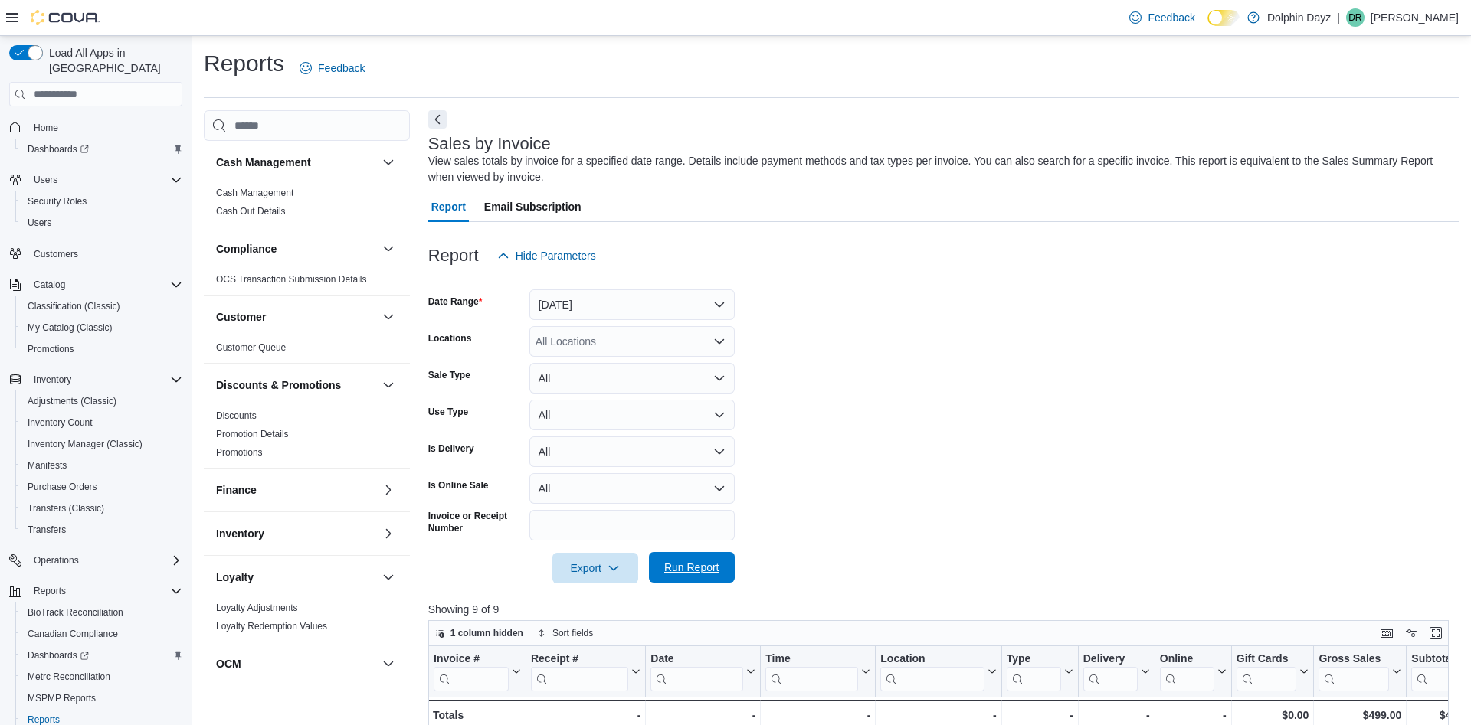
scroll to position [0, 257]
click at [684, 573] on span "Run Report" at bounding box center [691, 567] width 55 height 15
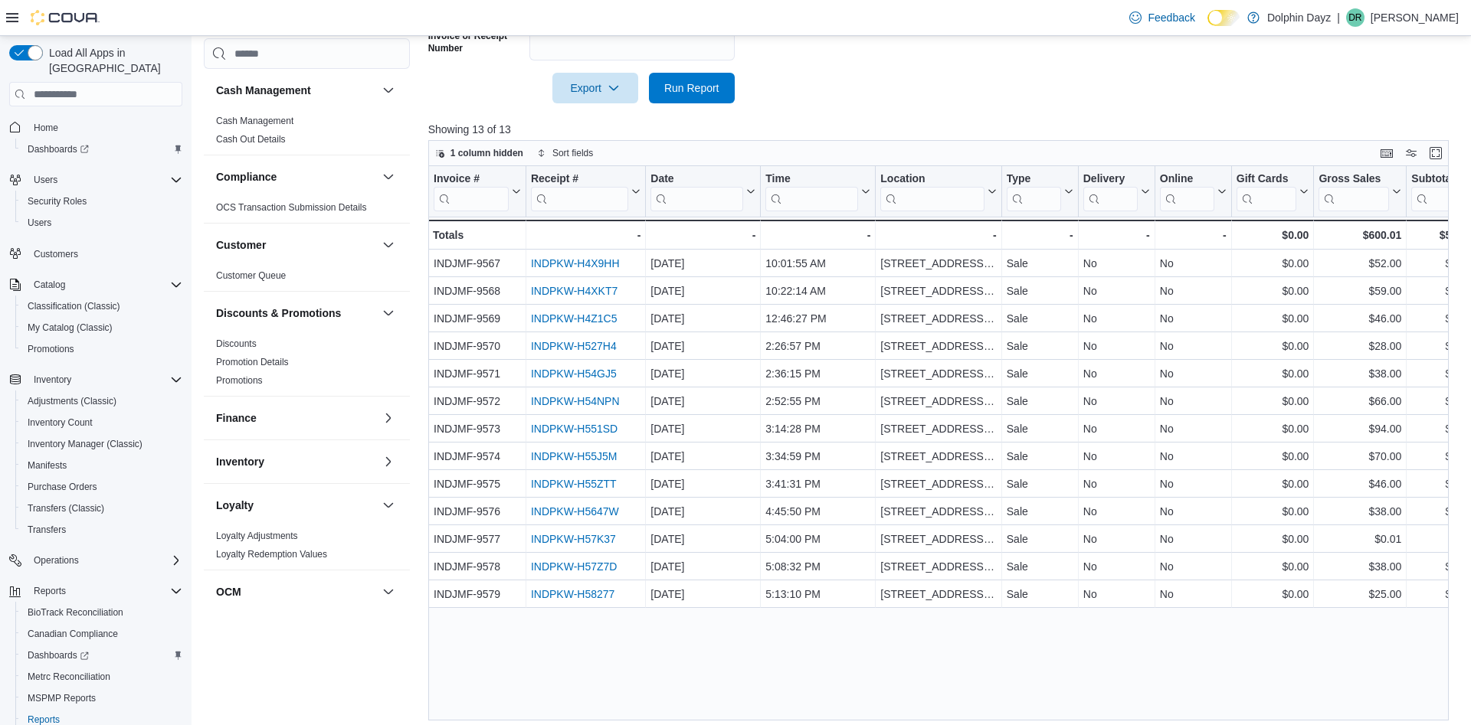
scroll to position [488, 0]
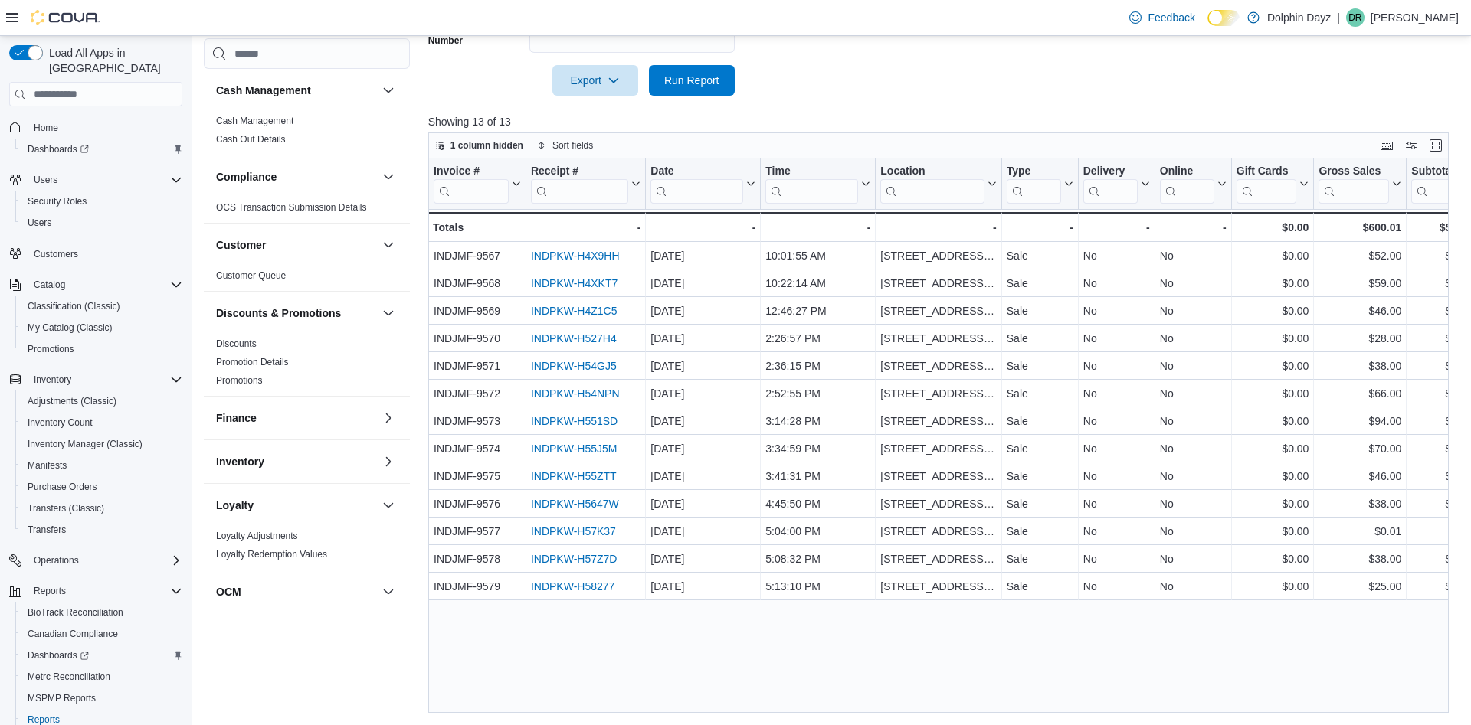
click at [1422, 713] on div "Reports Feedback Cash Management Cash Management Cash Out Details Compliance OC…" at bounding box center [830, 136] width 1279 height 1177
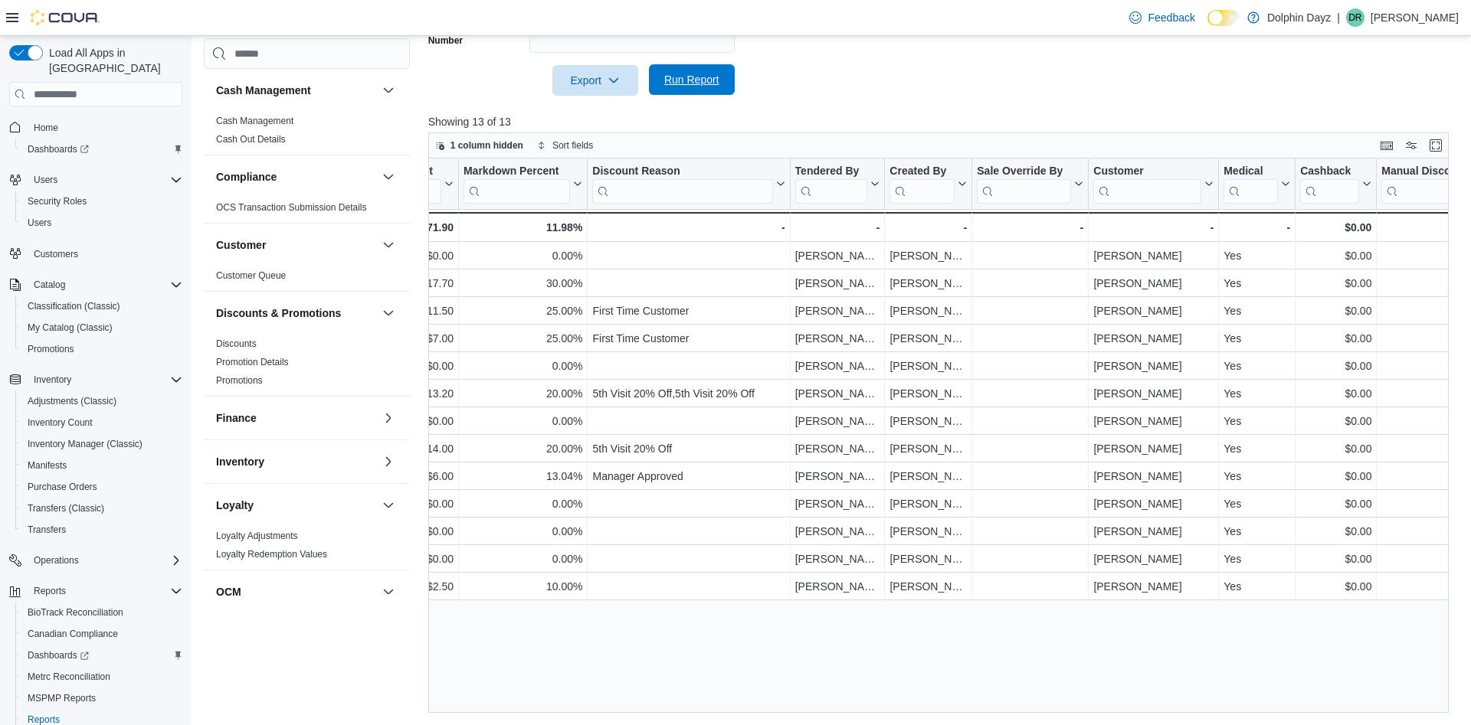
click at [713, 74] on span "Run Report" at bounding box center [691, 79] width 67 height 31
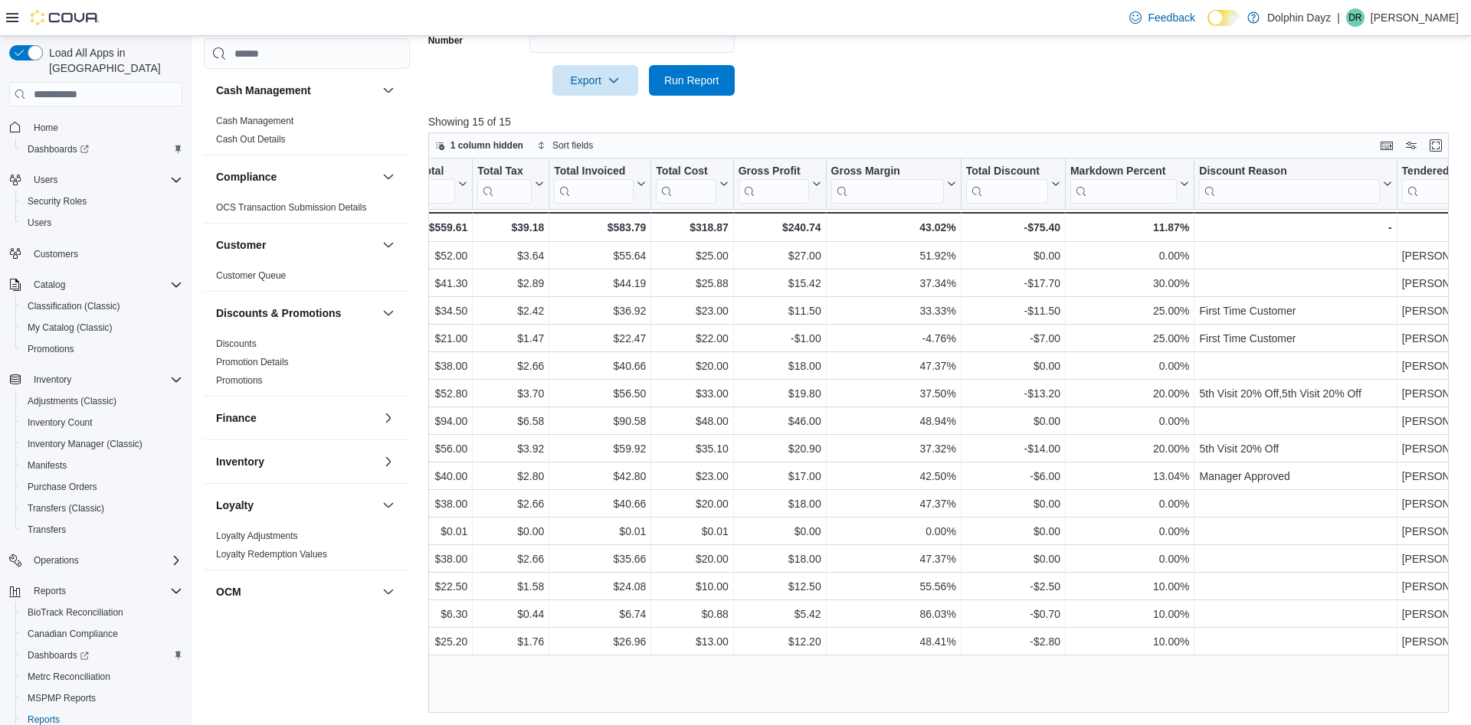
scroll to position [0, 2021]
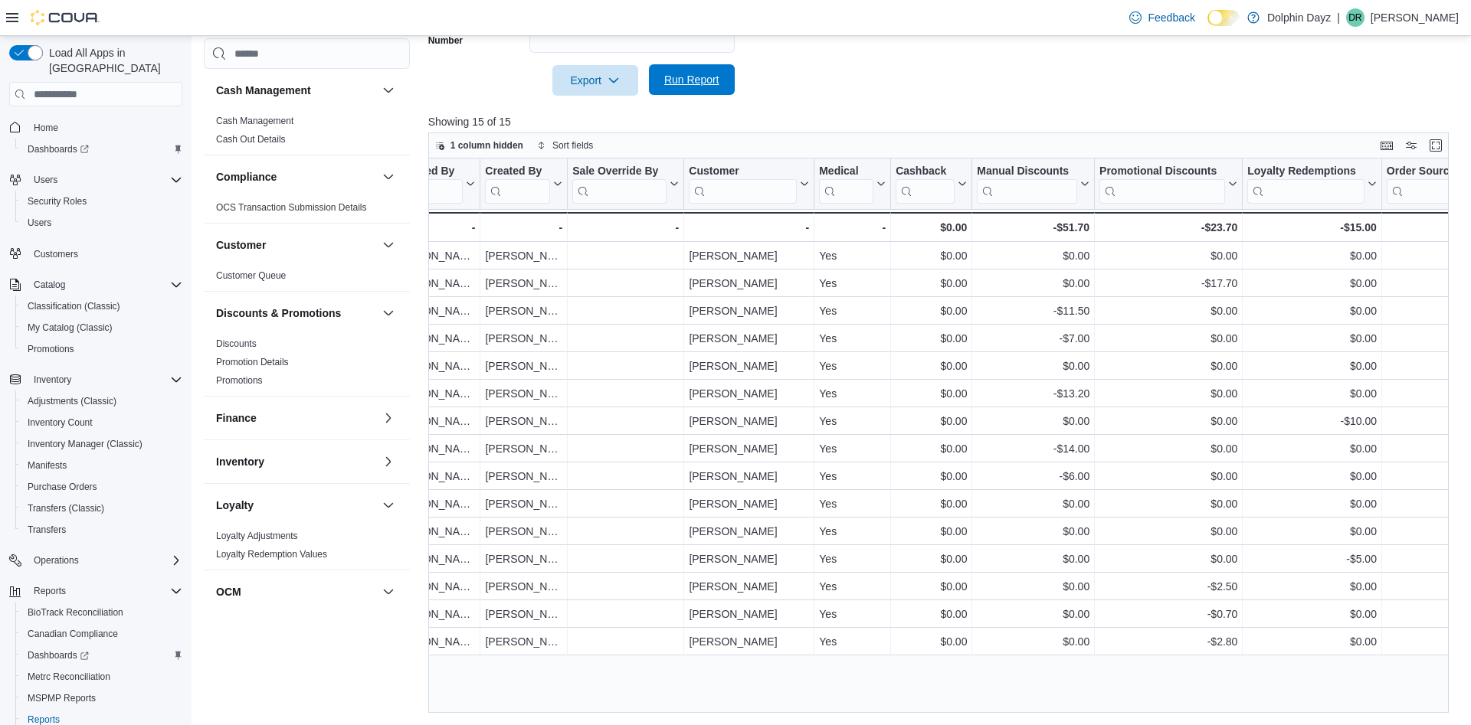
click at [669, 74] on span "Run Report" at bounding box center [691, 79] width 55 height 15
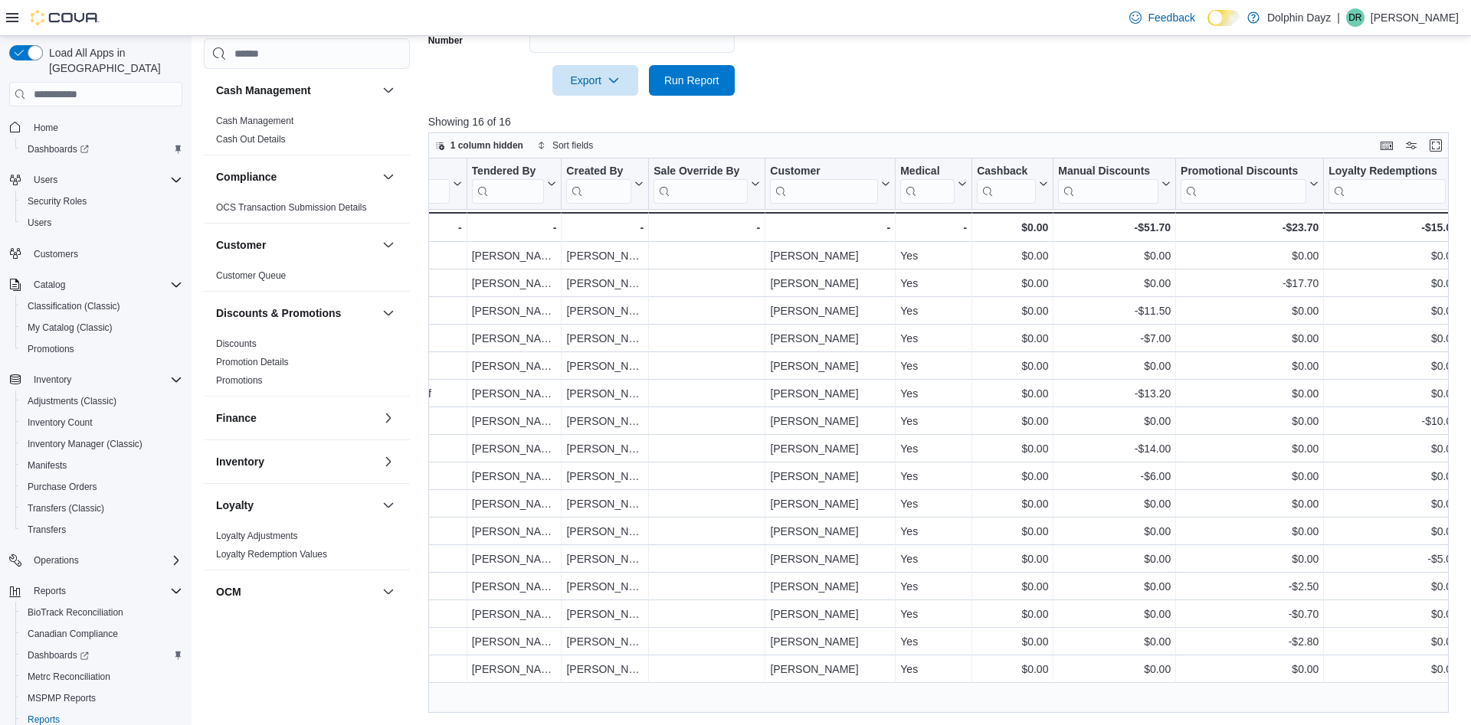
scroll to position [0, 2285]
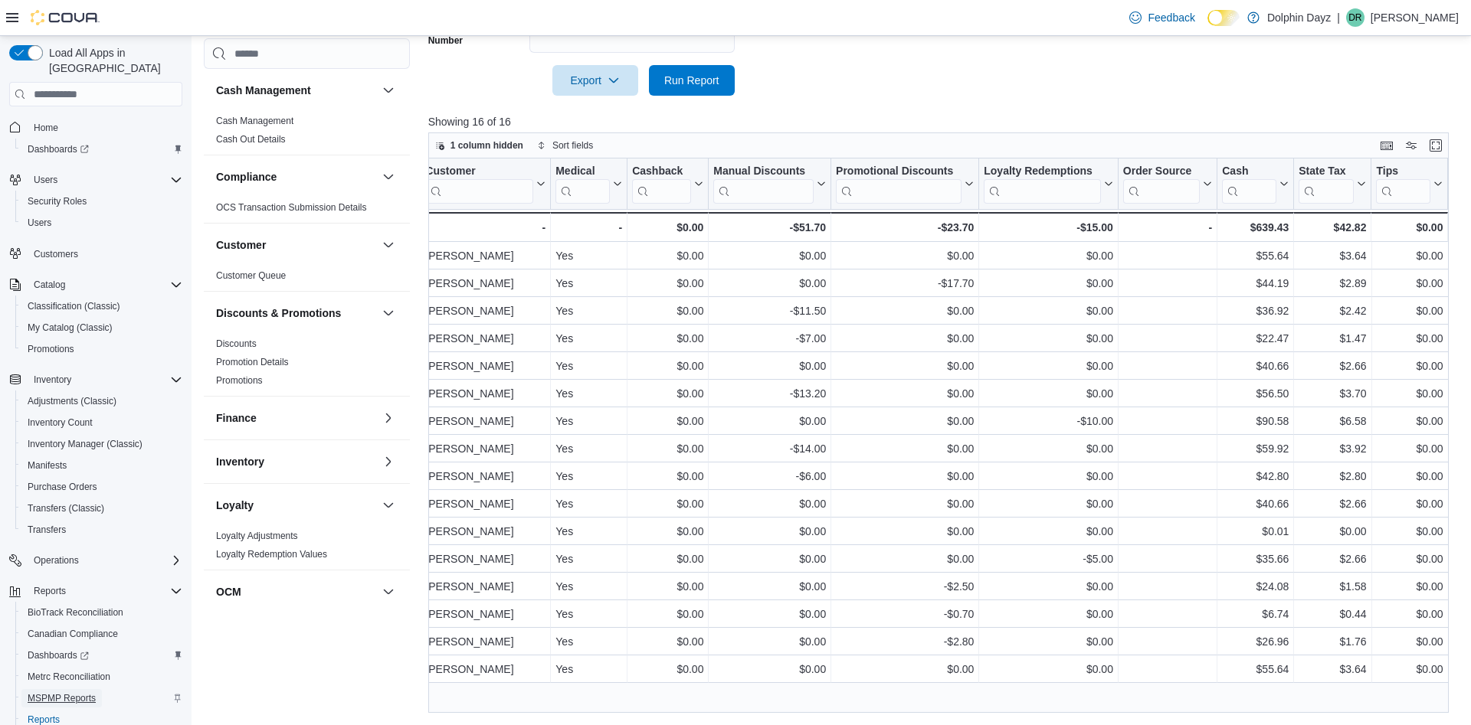
click at [46, 692] on span "MSPMP Reports" at bounding box center [62, 698] width 68 height 12
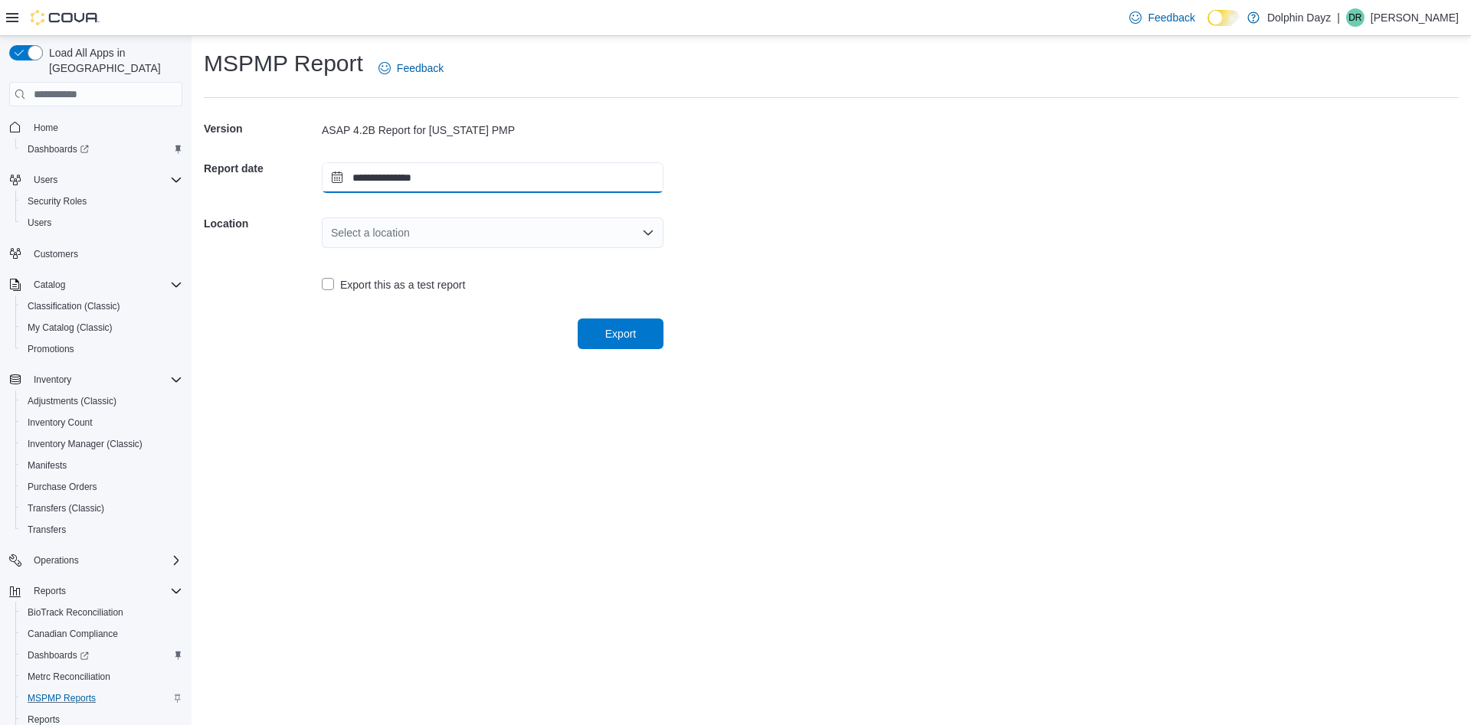
click at [466, 183] on input "**********" at bounding box center [493, 177] width 342 height 31
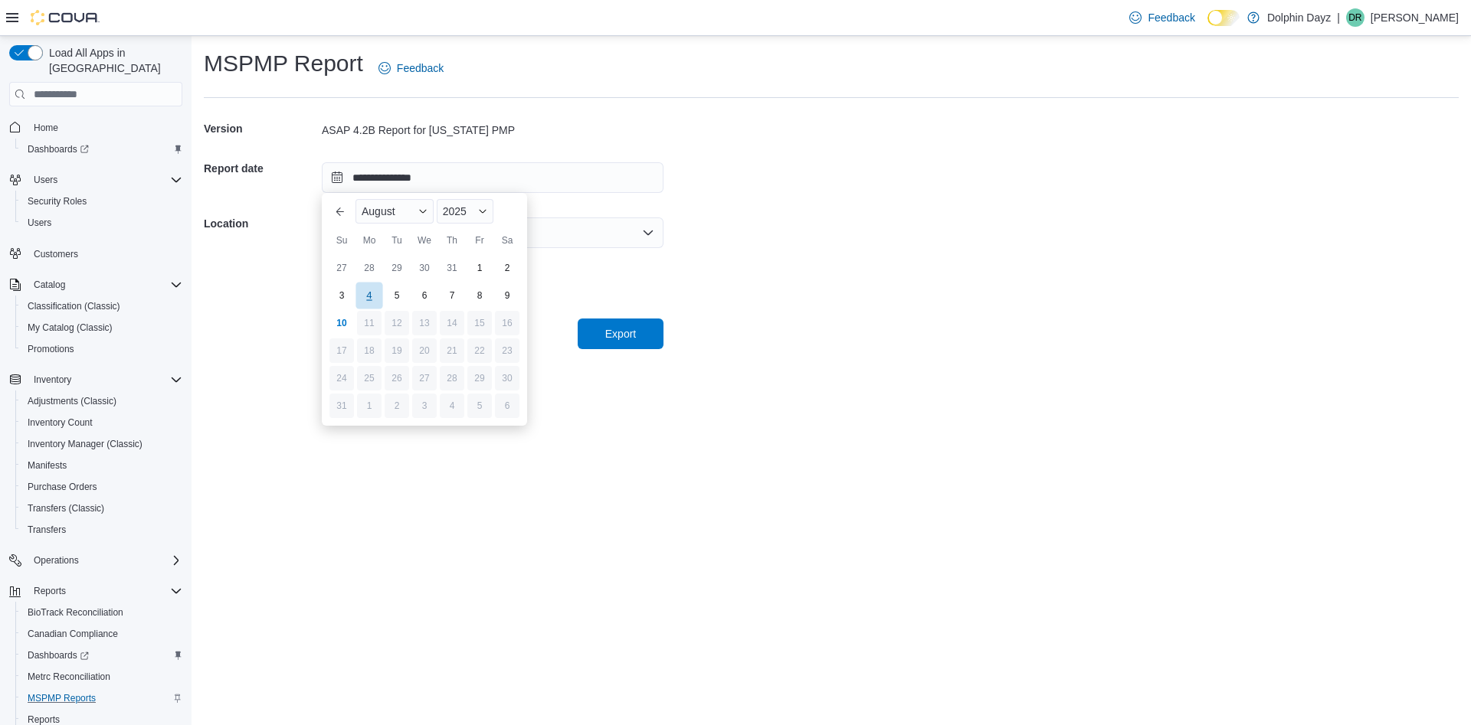
click at [380, 303] on div "4" at bounding box center [368, 296] width 27 height 27
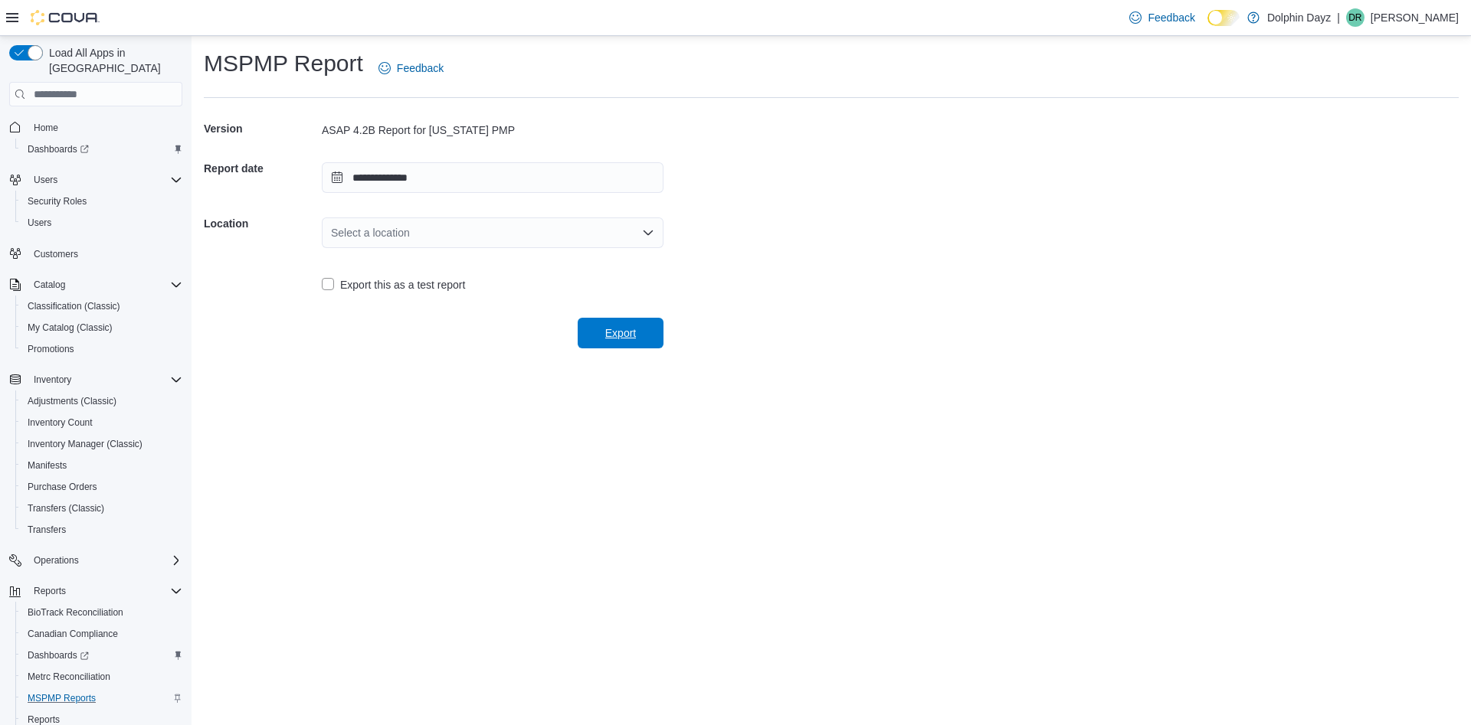
click at [623, 328] on span "Export" at bounding box center [620, 333] width 31 height 15
click at [523, 237] on div "Select a location" at bounding box center [493, 233] width 342 height 31
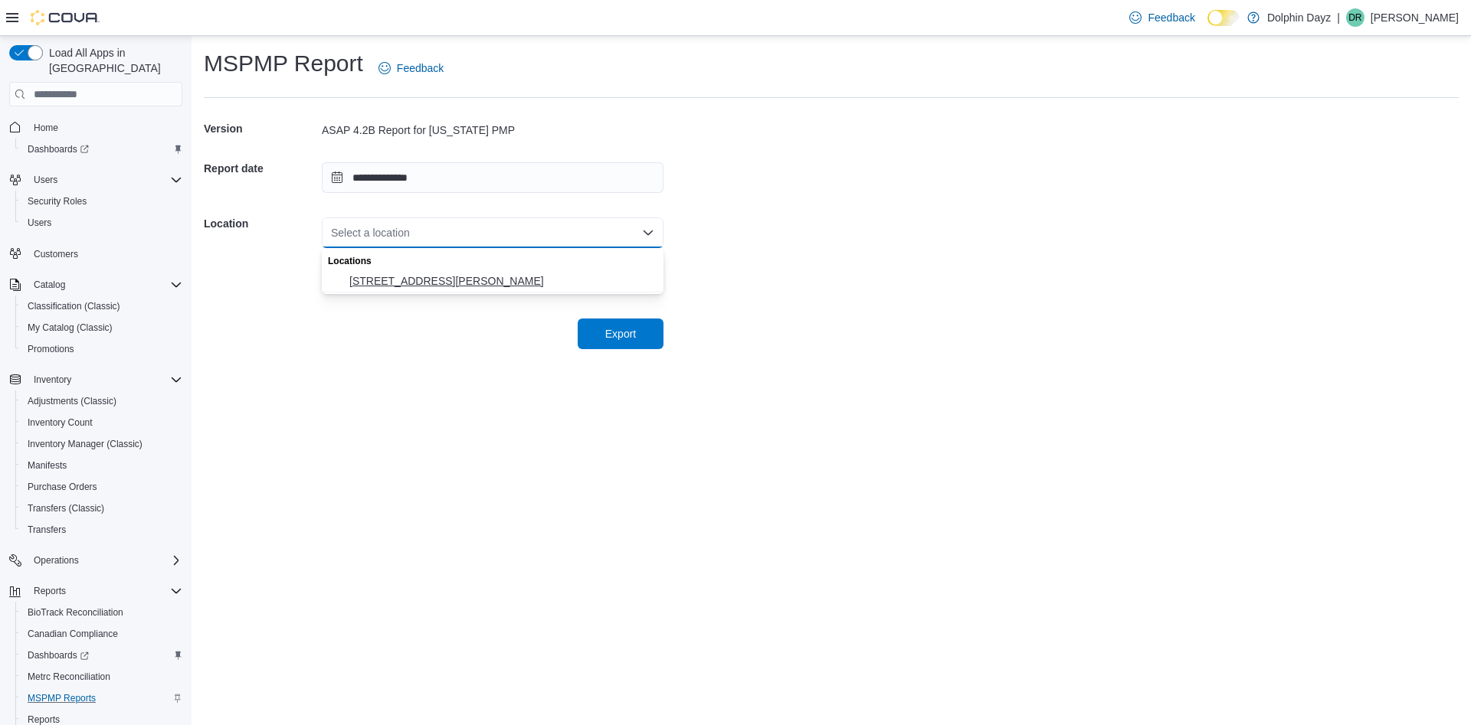
click at [436, 282] on span "[STREET_ADDRESS][PERSON_NAME]" at bounding box center [501, 280] width 305 height 15
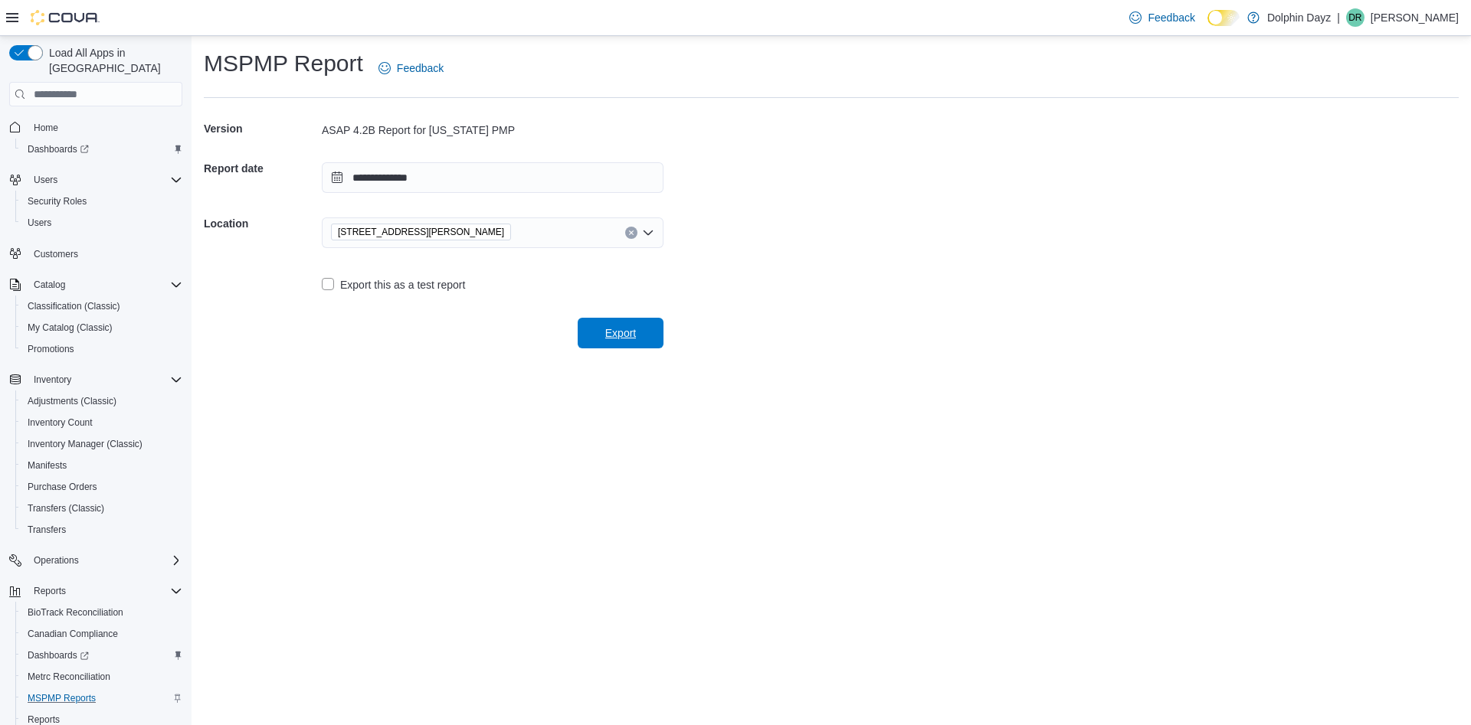
click at [610, 329] on span "Export" at bounding box center [620, 333] width 31 height 15
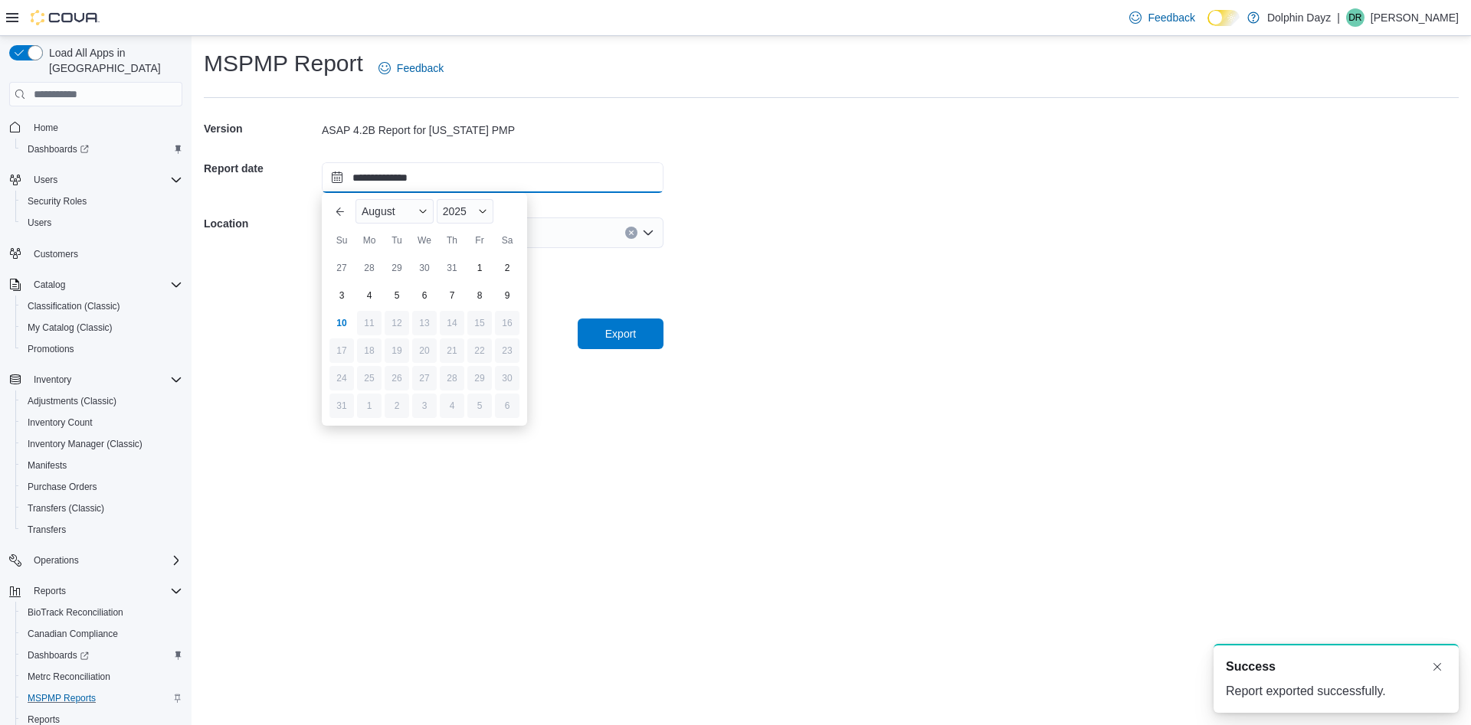
click at [493, 178] on input "**********" at bounding box center [493, 177] width 342 height 31
click at [394, 297] on div "5" at bounding box center [396, 296] width 27 height 27
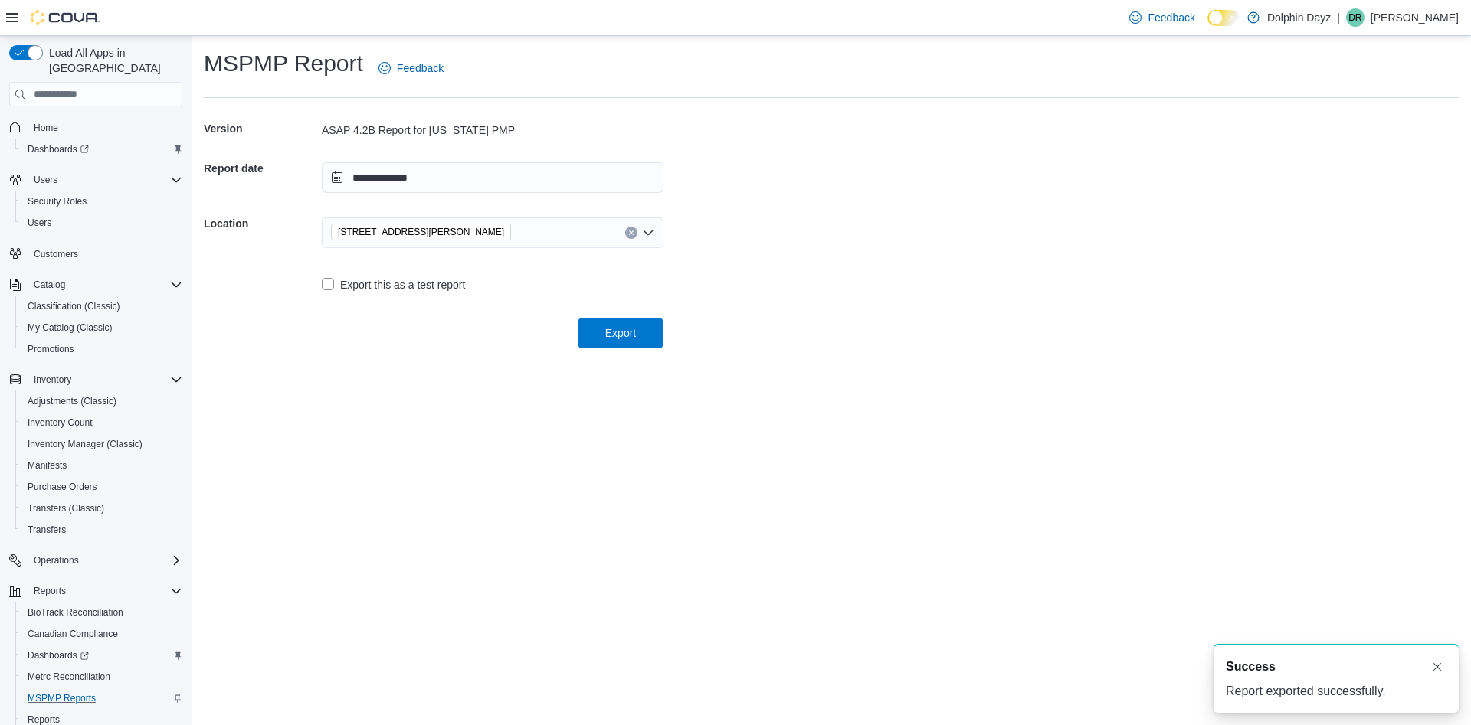
click at [623, 332] on span "Export" at bounding box center [620, 333] width 31 height 15
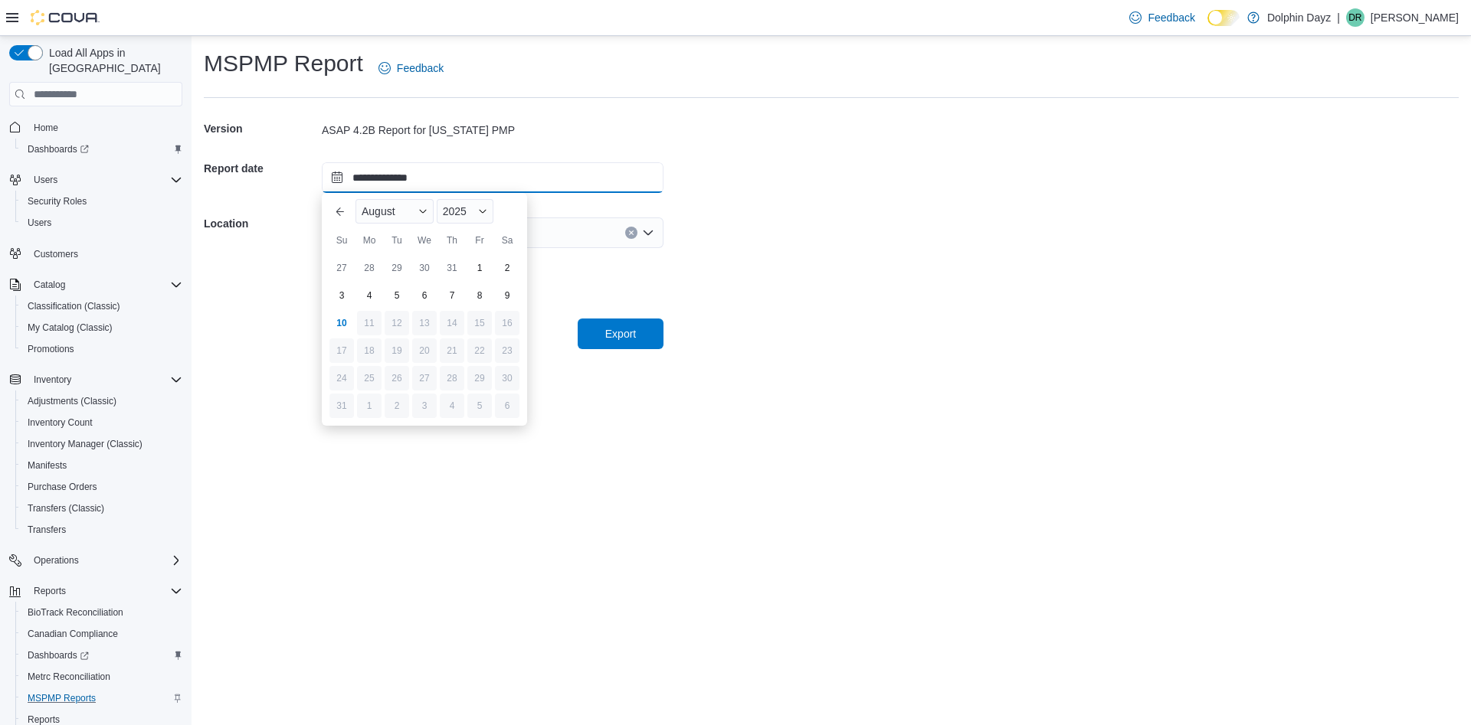
click at [456, 181] on input "**********" at bounding box center [493, 177] width 342 height 31
click at [428, 295] on div "6" at bounding box center [424, 296] width 27 height 27
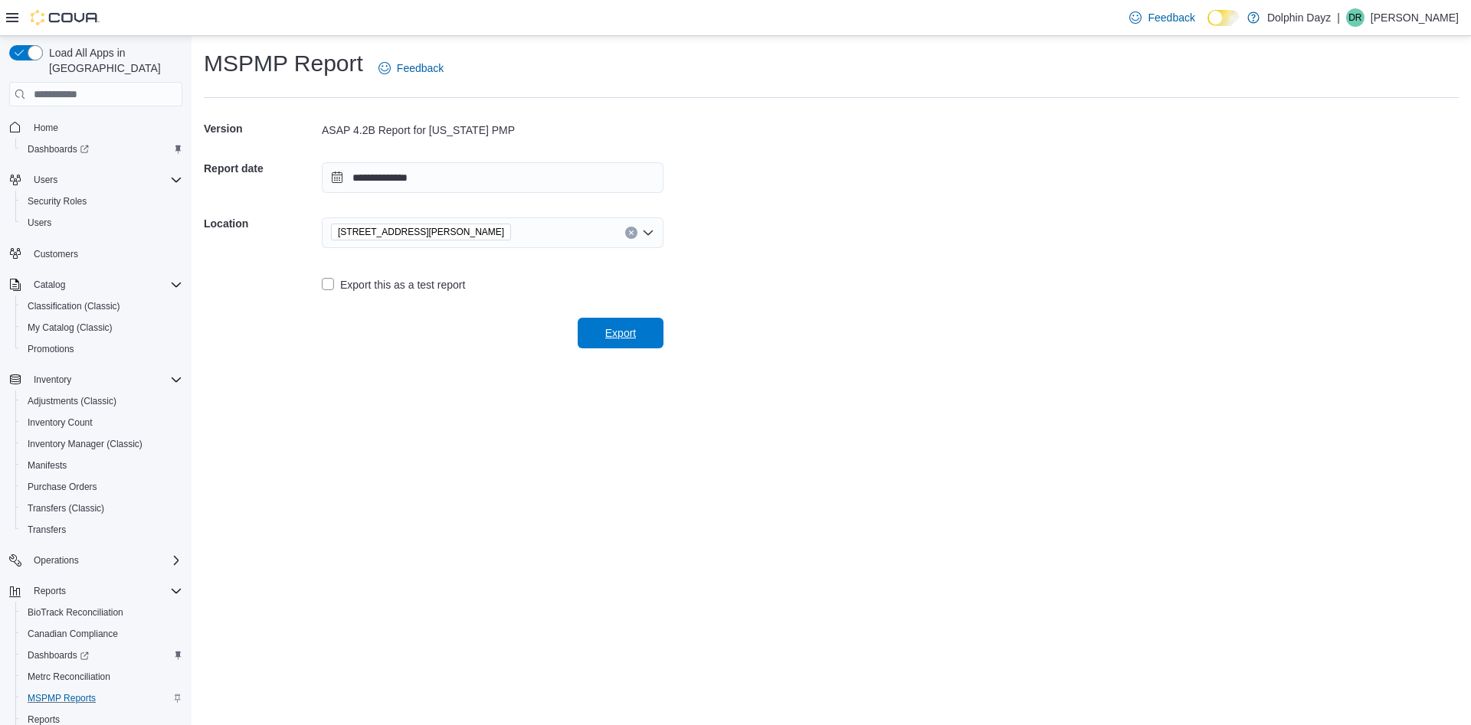
click at [636, 343] on span "Export" at bounding box center [620, 333] width 67 height 31
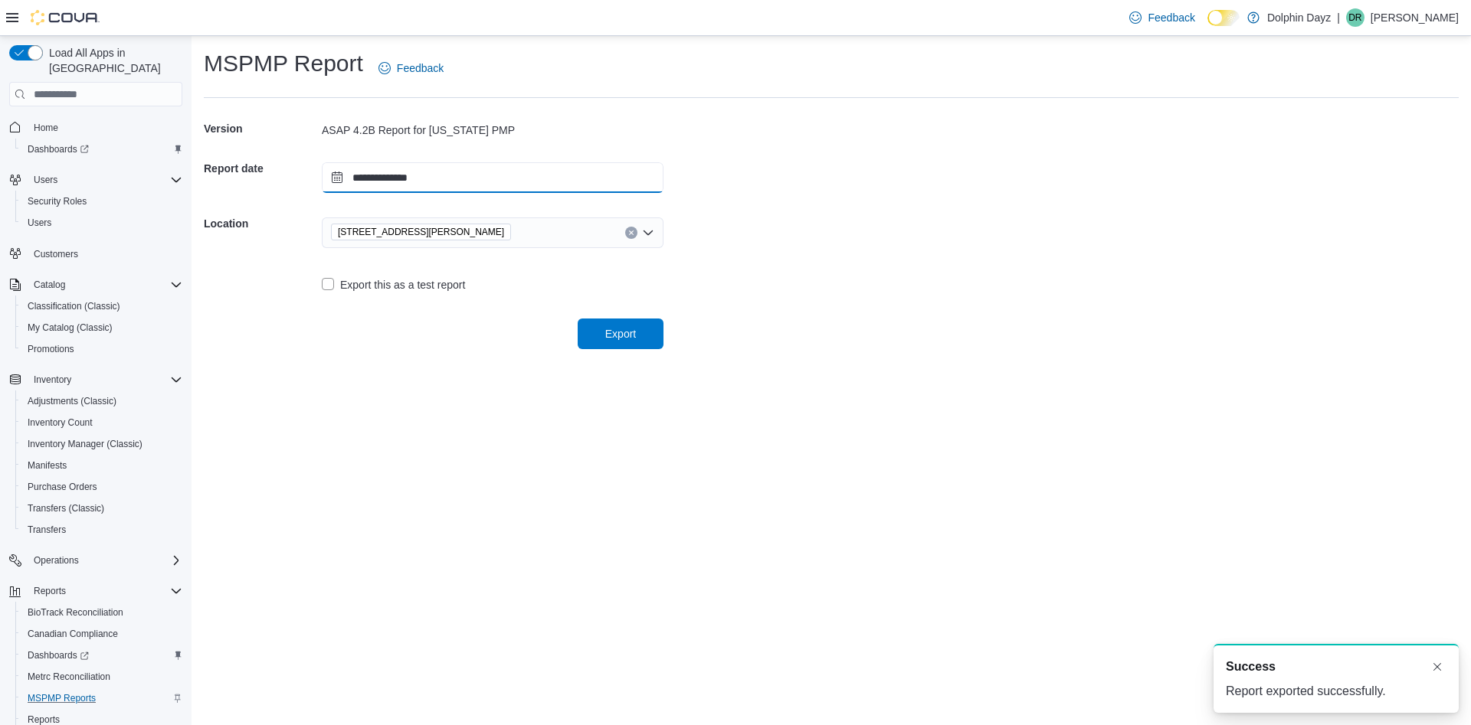
click at [464, 175] on input "**********" at bounding box center [493, 177] width 342 height 31
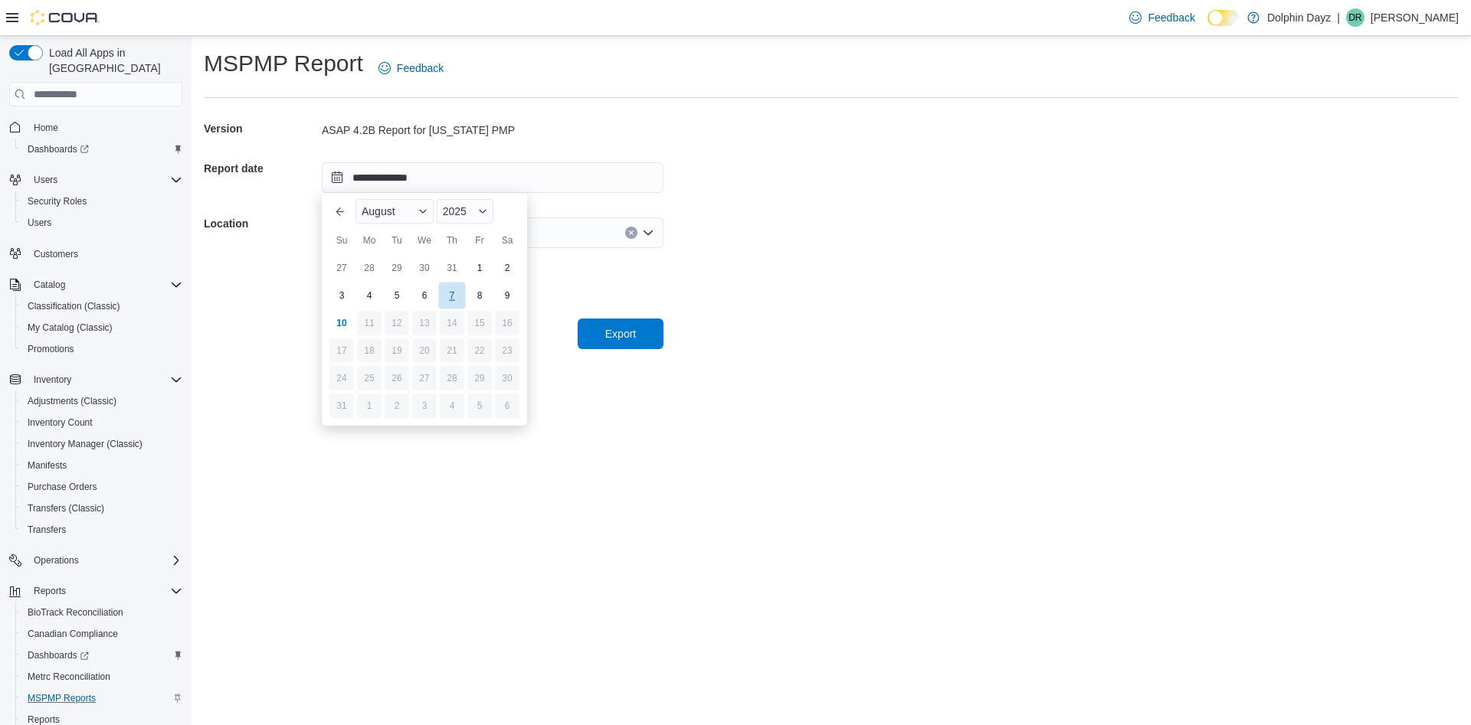
click at [454, 291] on div "7" at bounding box center [451, 296] width 27 height 27
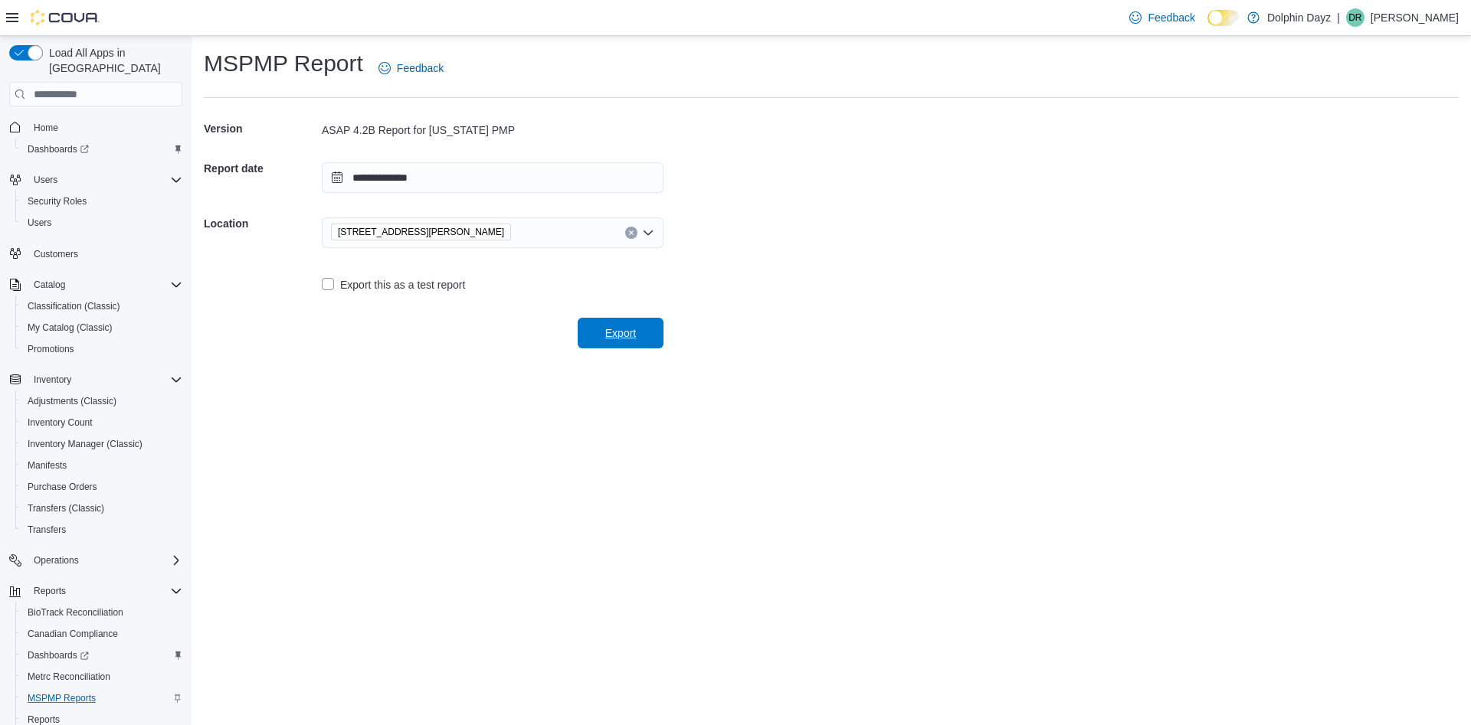
click at [628, 326] on span "Export" at bounding box center [620, 333] width 67 height 31
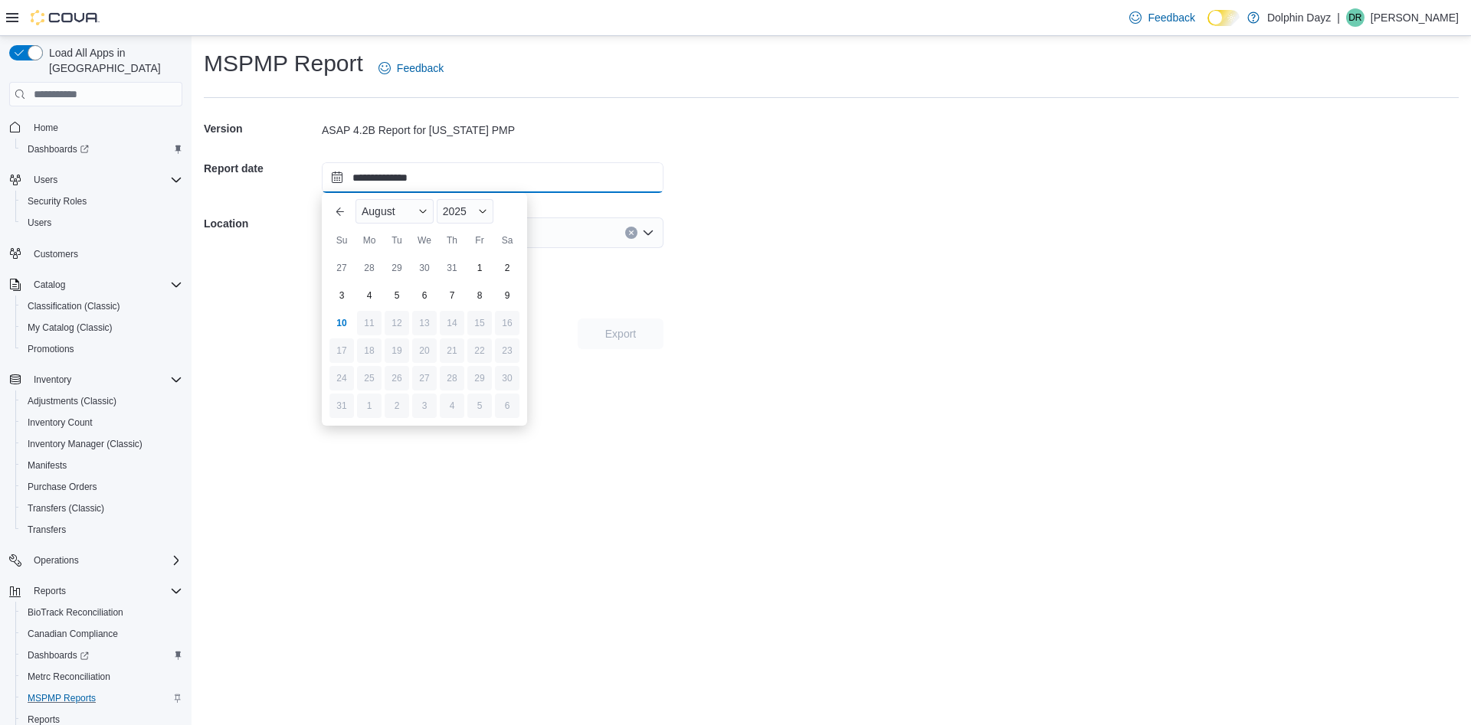
click at [436, 182] on input "**********" at bounding box center [493, 177] width 342 height 31
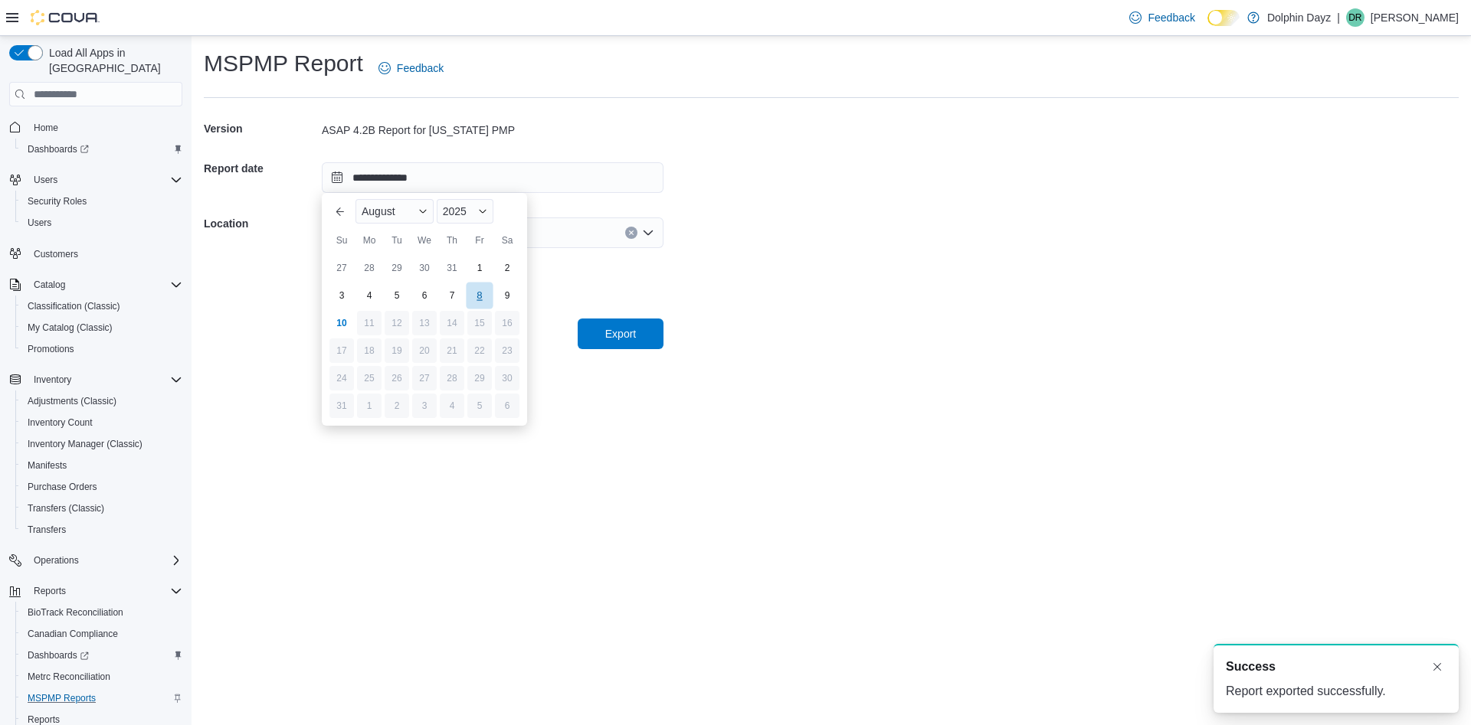
click at [473, 286] on div "8" at bounding box center [479, 296] width 27 height 27
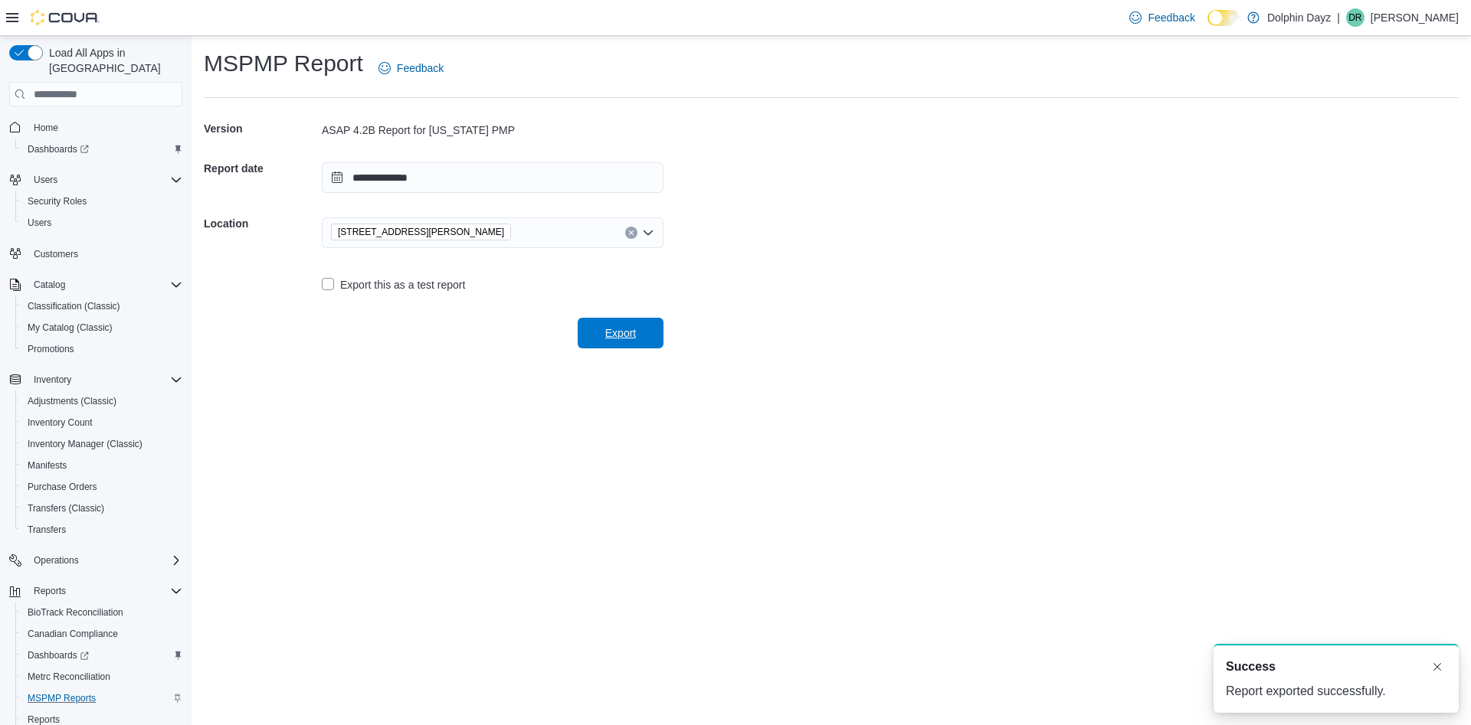
click at [617, 332] on span "Export" at bounding box center [620, 333] width 31 height 15
click at [460, 175] on input "**********" at bounding box center [493, 177] width 342 height 31
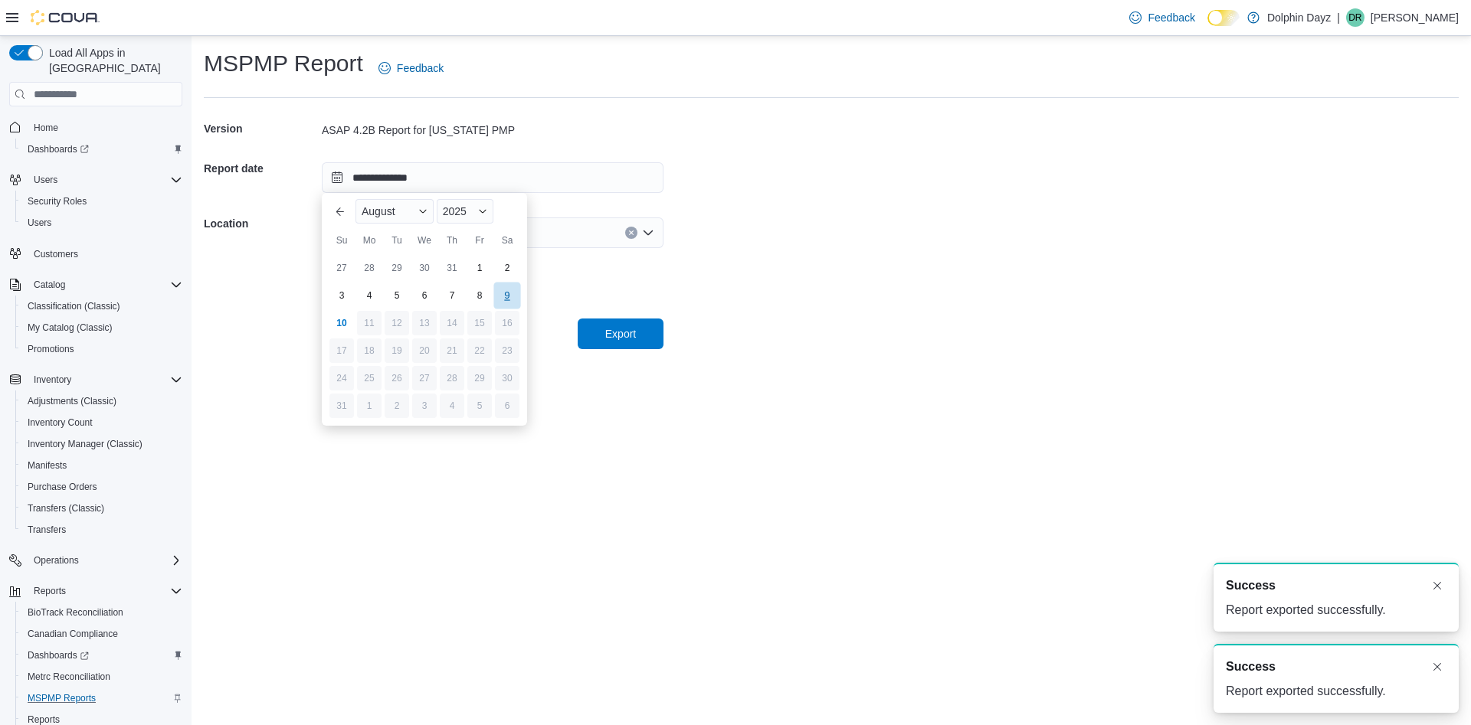
click at [510, 296] on div "9" at bounding box center [506, 296] width 27 height 27
type input "**********"
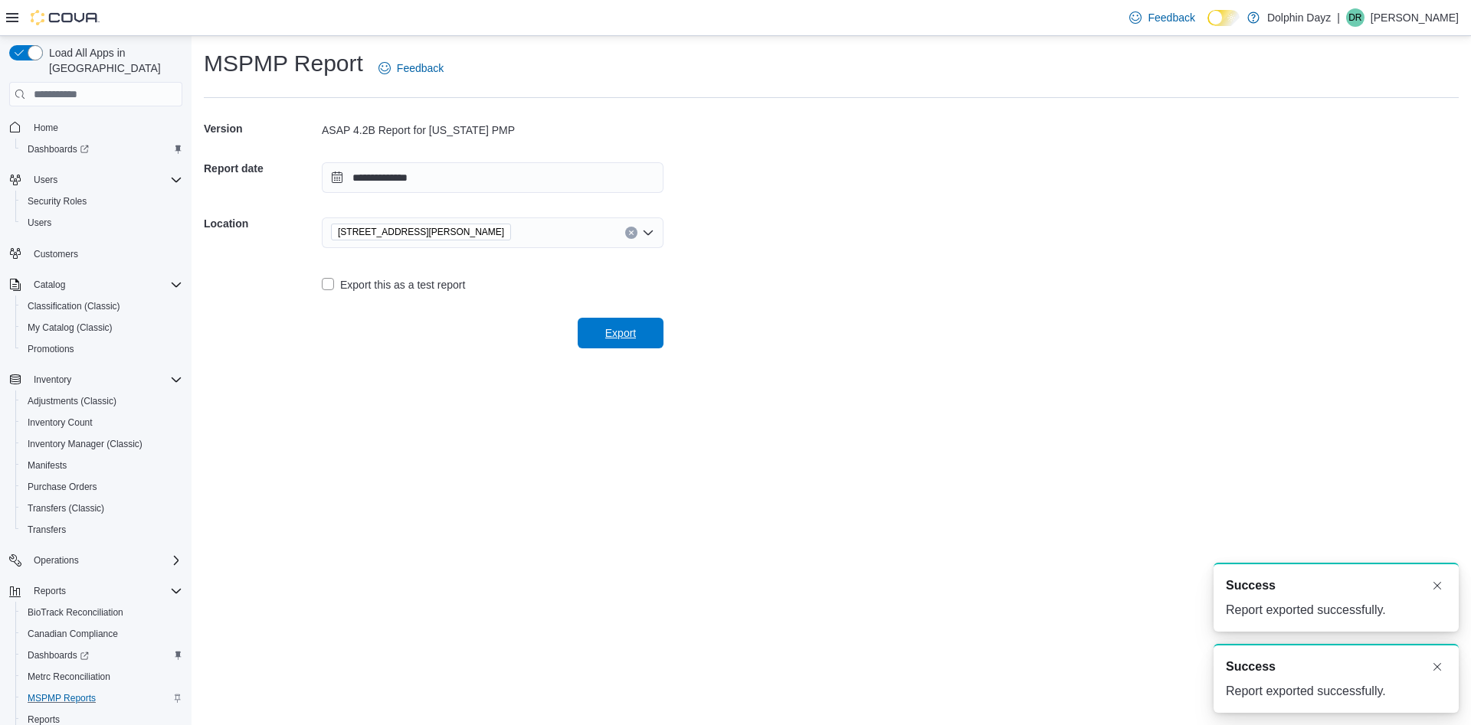
click at [604, 329] on span "Export" at bounding box center [620, 333] width 67 height 31
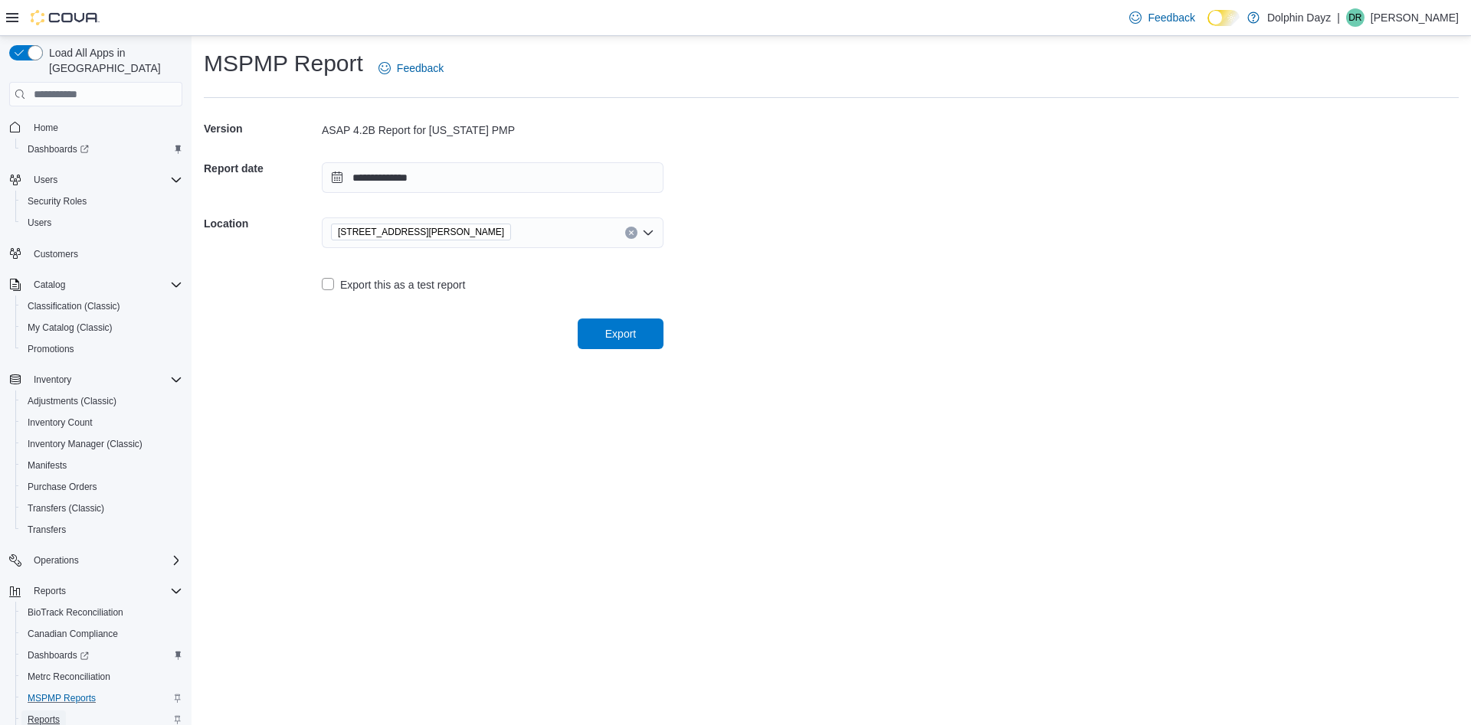
click at [47, 714] on span "Reports" at bounding box center [44, 720] width 32 height 12
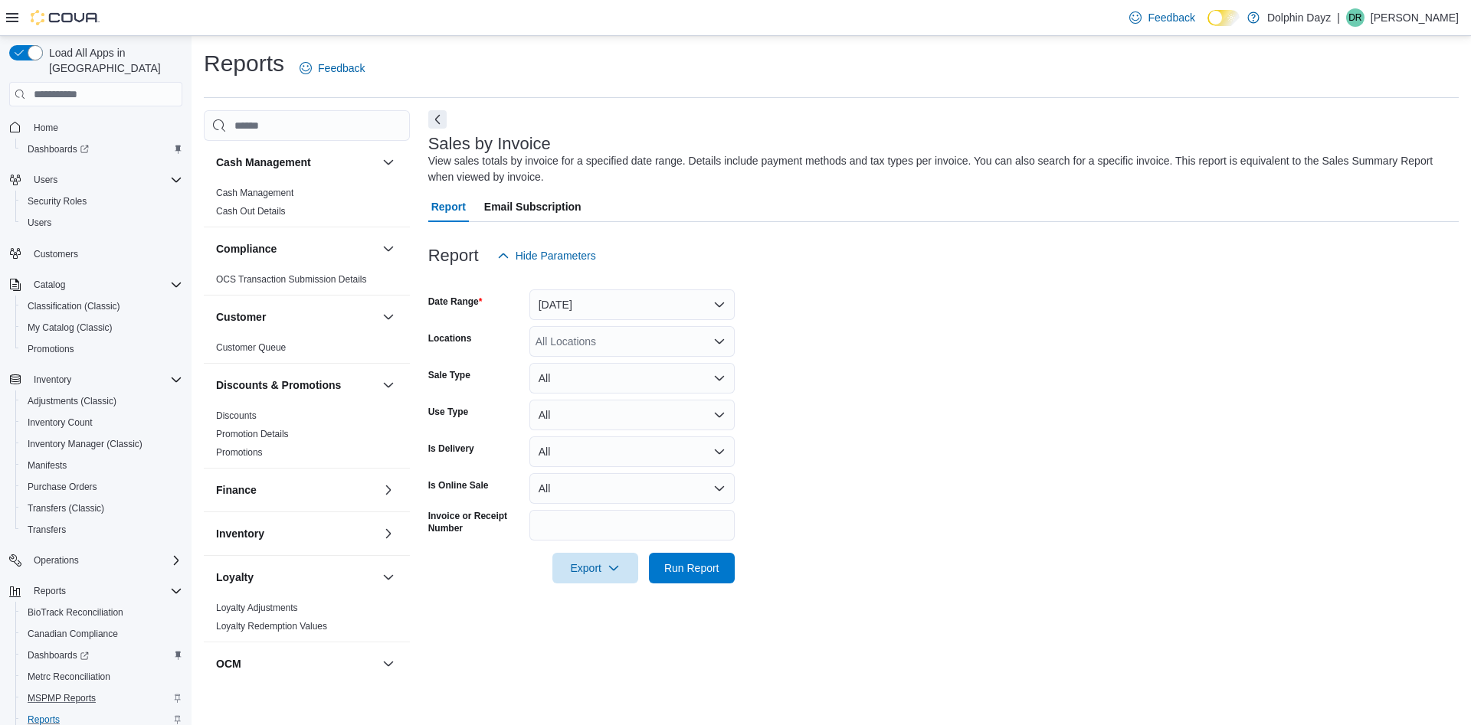
click at [635, 289] on div at bounding box center [943, 280] width 1030 height 18
click at [635, 298] on button "[DATE]" at bounding box center [631, 305] width 205 height 31
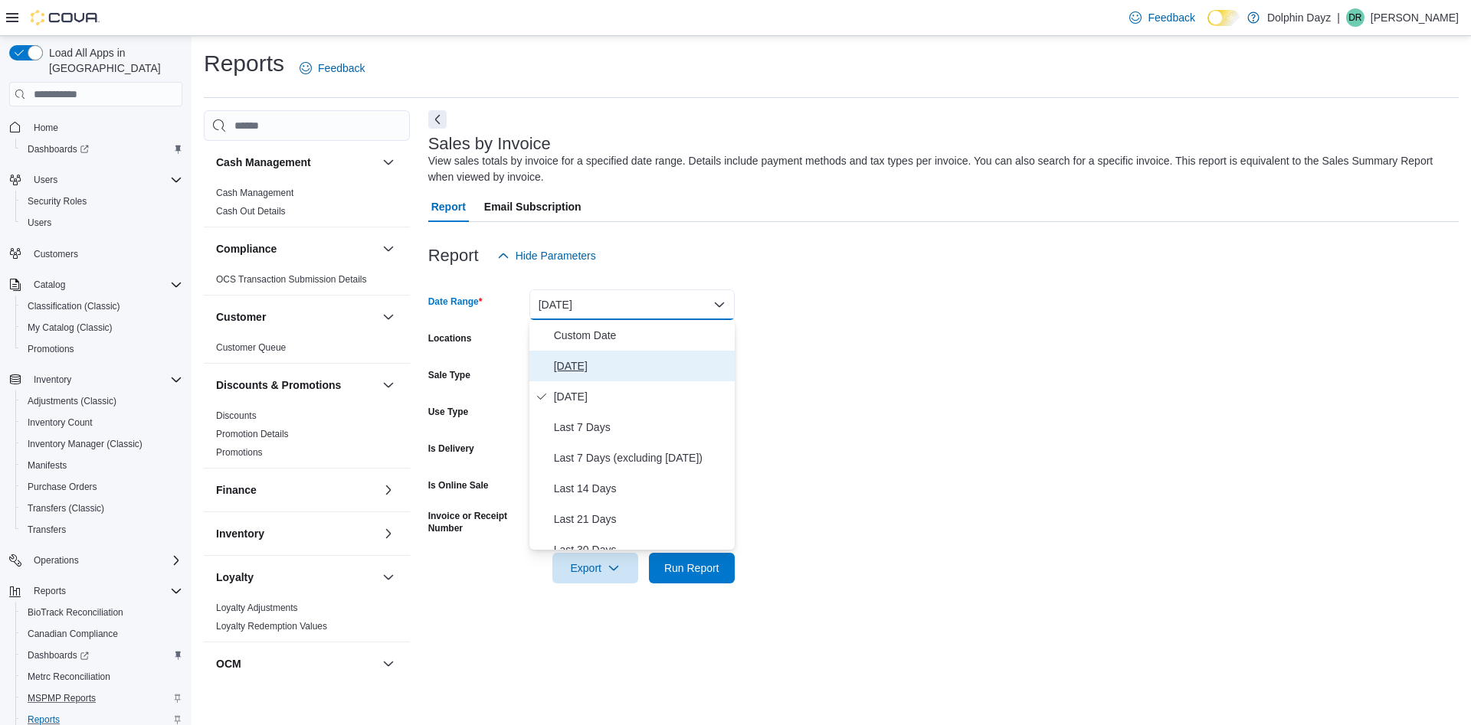
click at [584, 365] on span "[DATE]" at bounding box center [641, 366] width 175 height 18
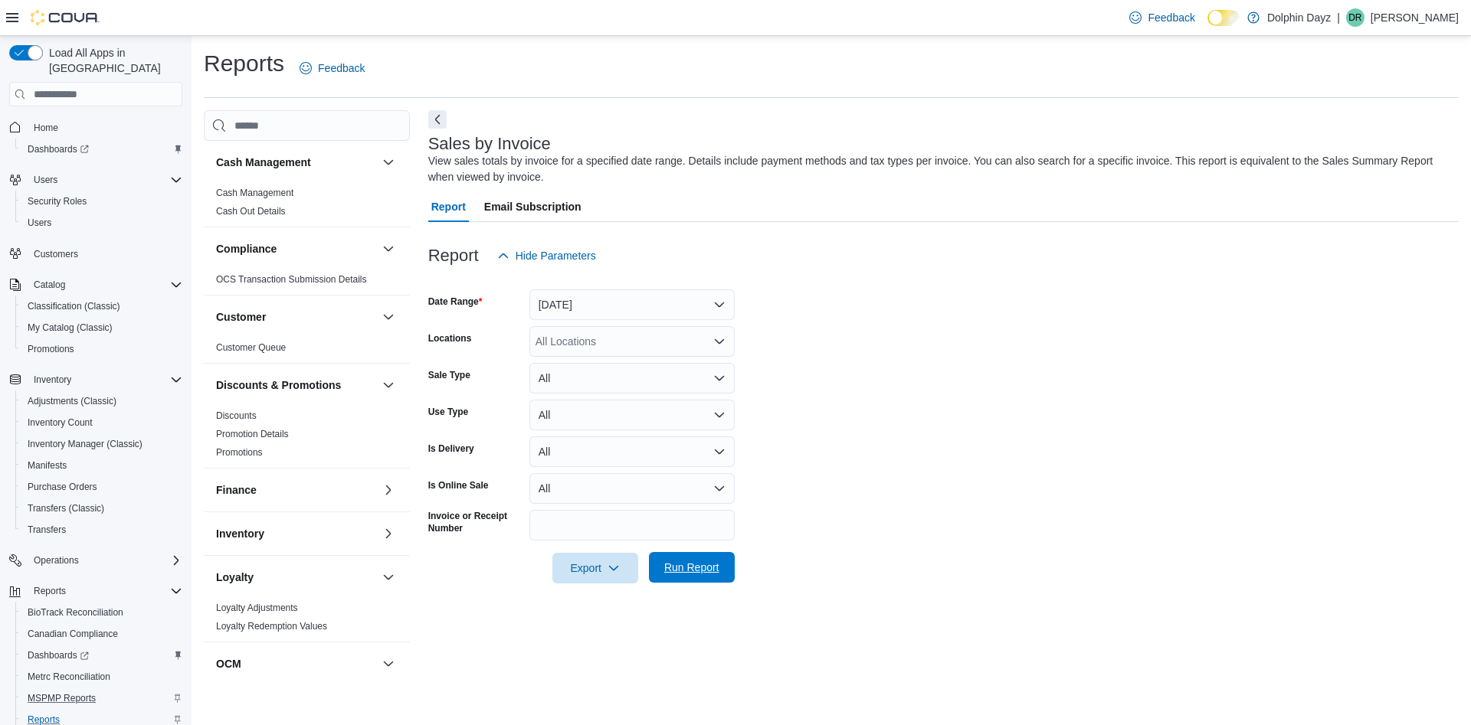
click at [685, 569] on span "Run Report" at bounding box center [691, 567] width 55 height 15
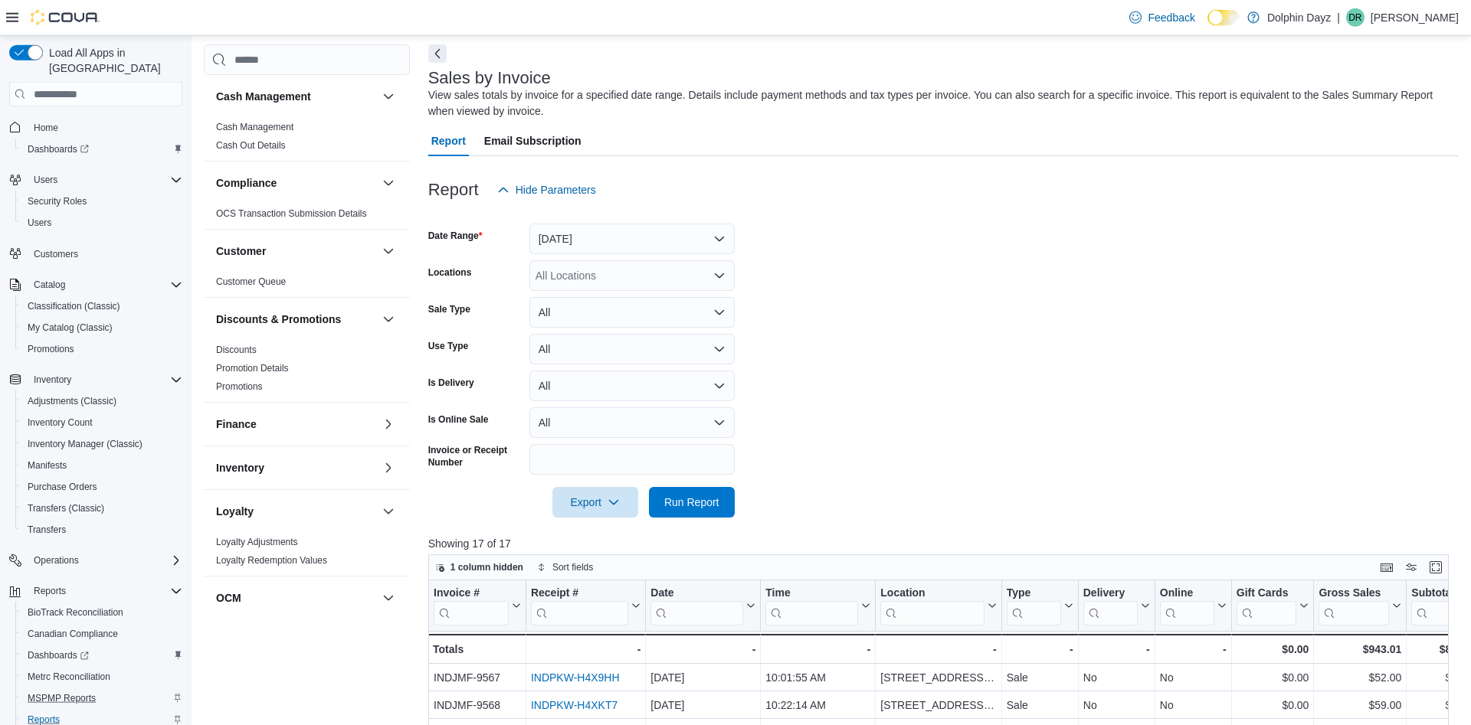
scroll to position [488, 0]
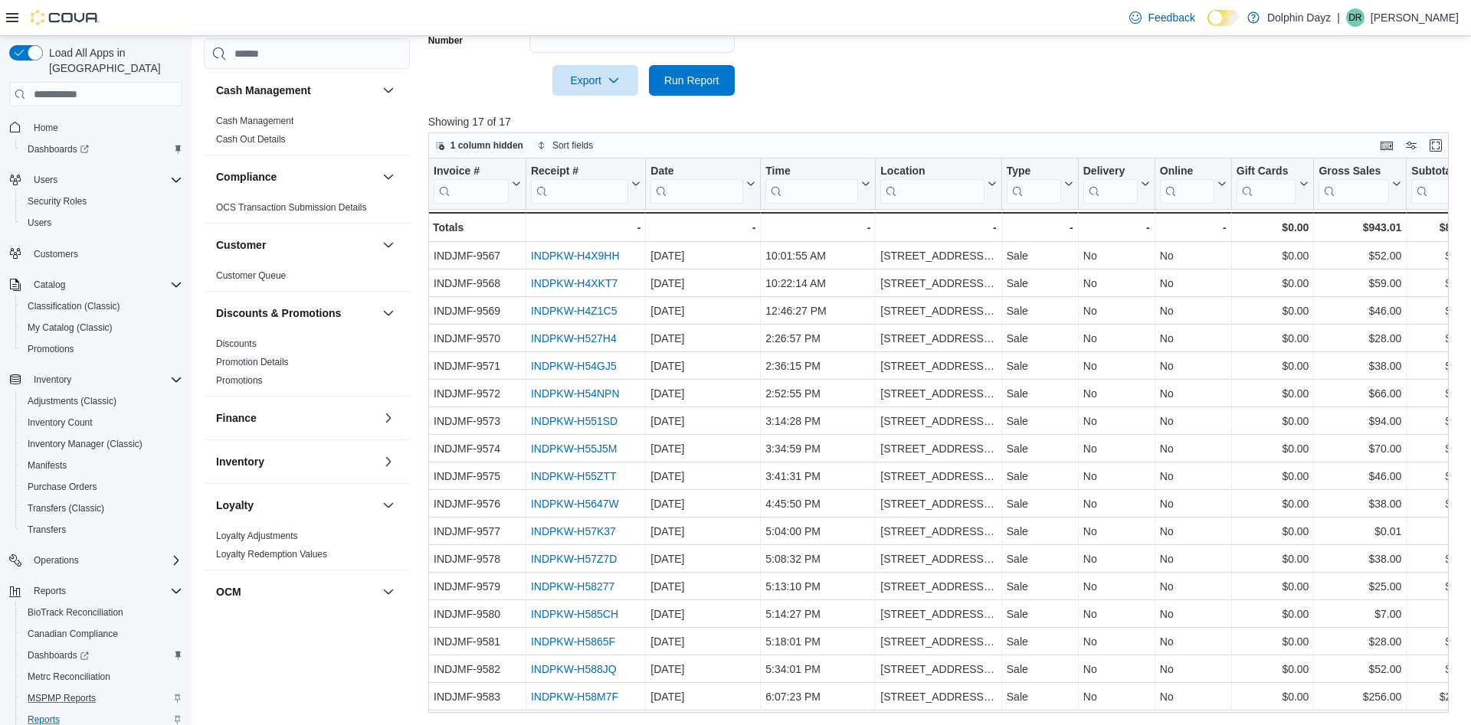
click at [1410, 714] on div "Reports Feedback Cash Management Cash Management Cash Out Details Compliance OC…" at bounding box center [830, 136] width 1279 height 1177
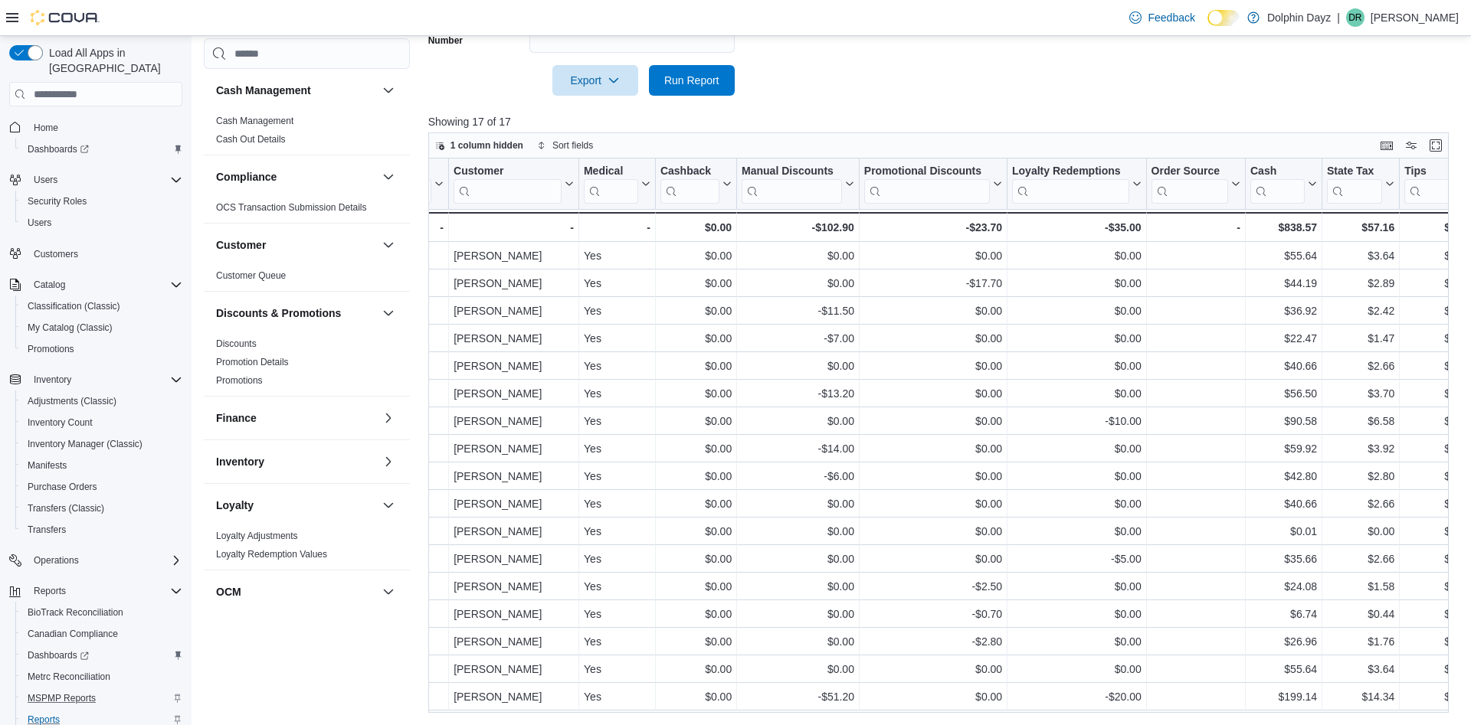
scroll to position [0, 2388]
